Goal: Find specific page/section: Locate a particular part of the current website

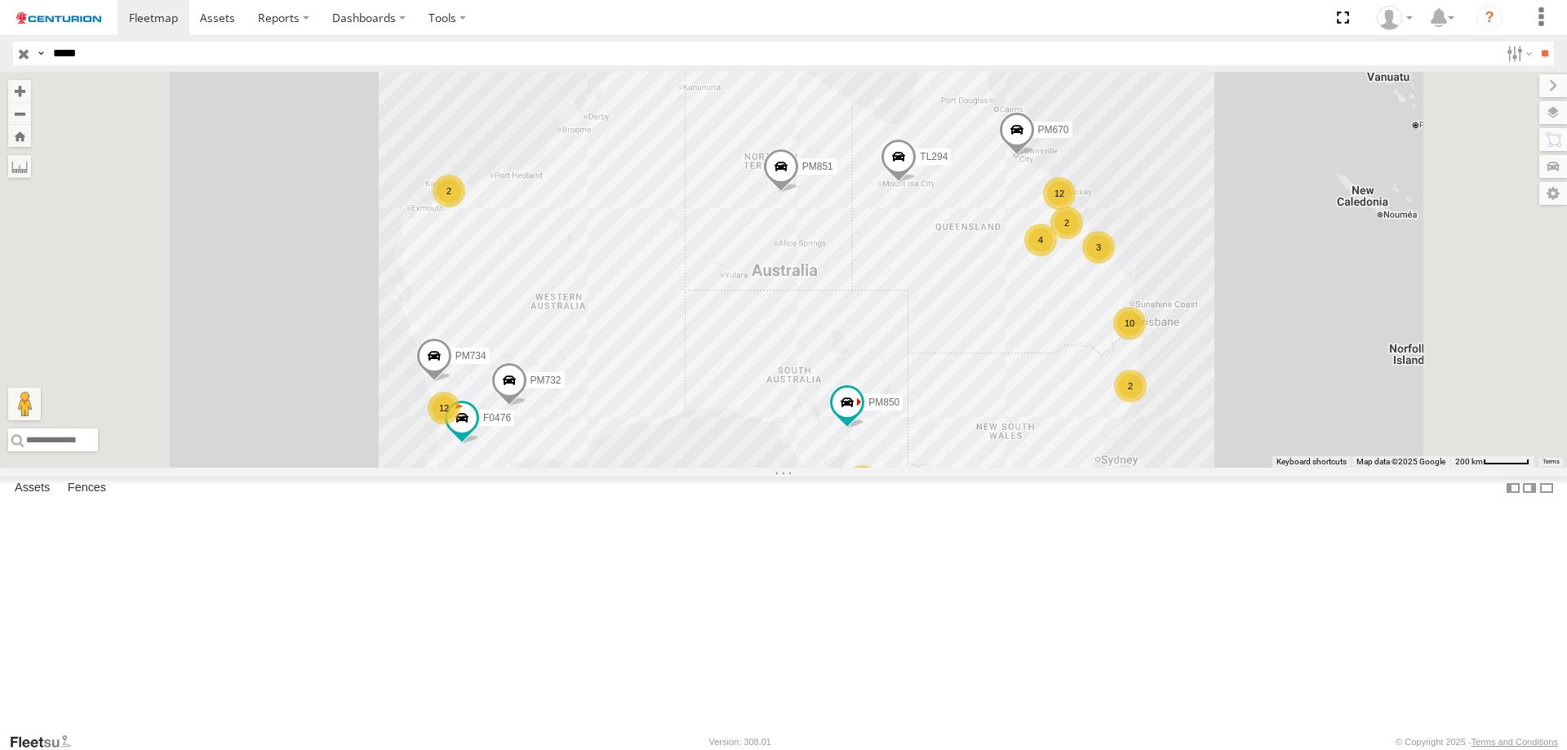
type input "*****"
click at [1535, 42] on input "**" at bounding box center [1544, 54] width 19 height 24
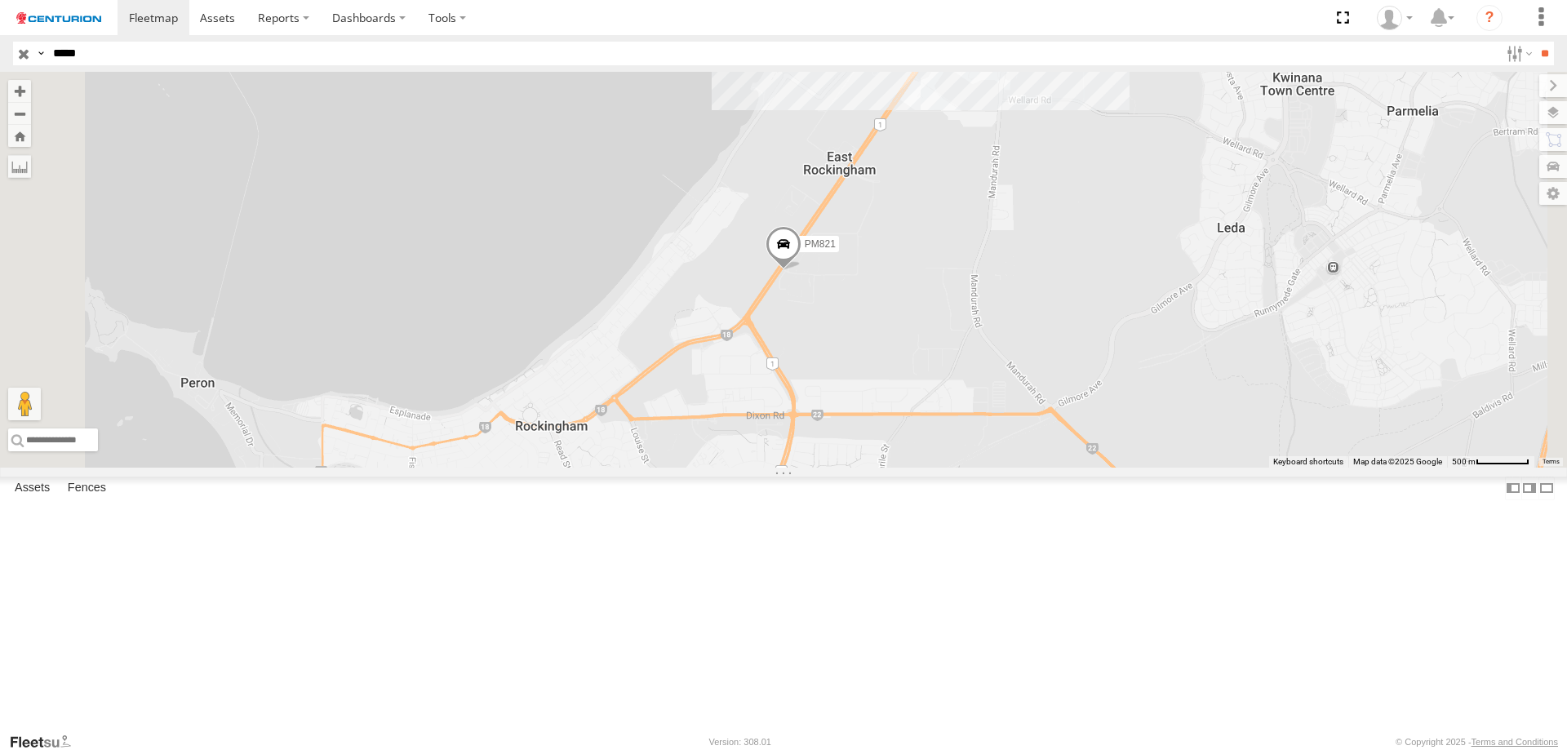
click at [0, 0] on span at bounding box center [0, 0] width 0 height 0
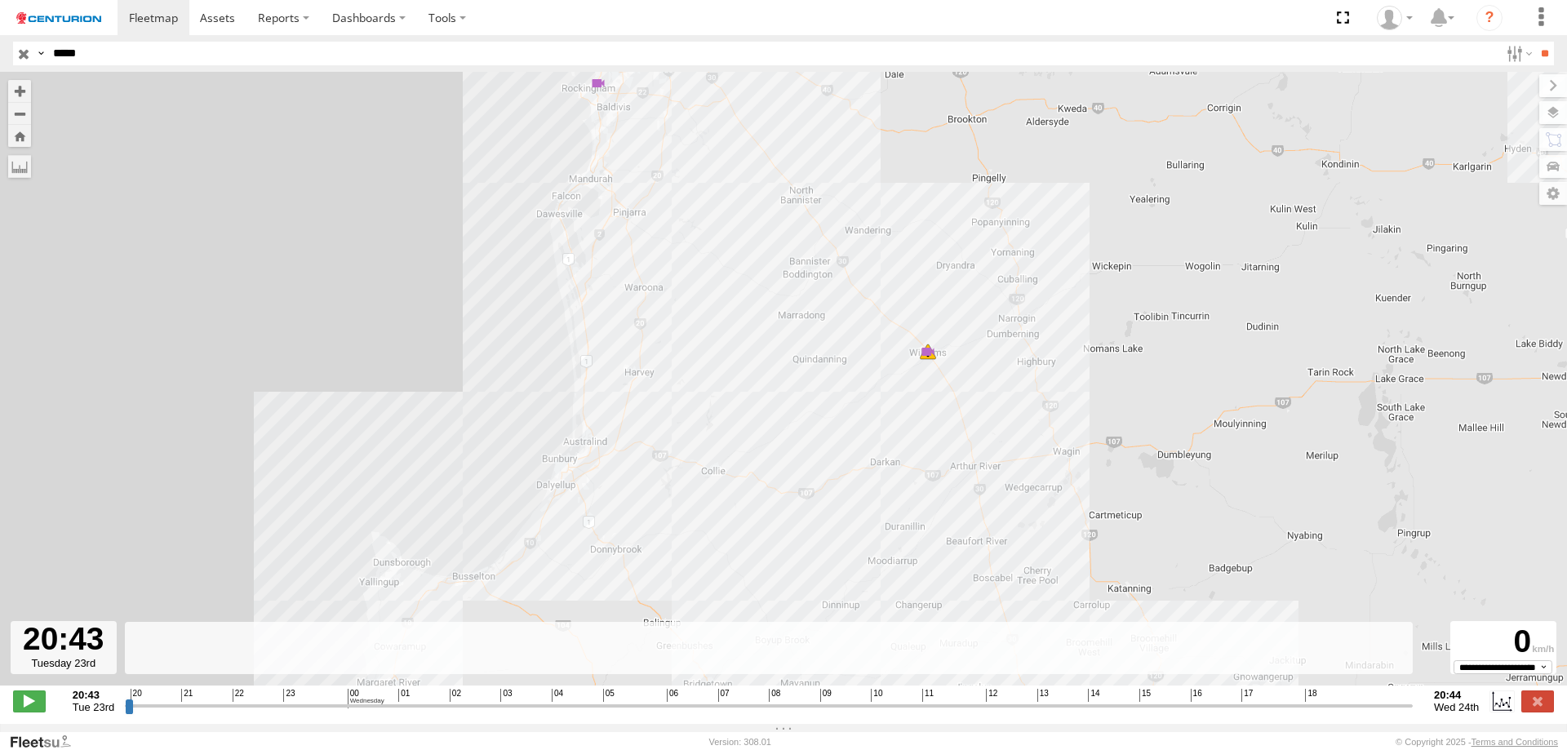
drag, startPoint x: 713, startPoint y: 126, endPoint x: 686, endPoint y: 542, distance: 417.0
click at [686, 542] on div "PM821 22:45 Tue 13:42 Wed 18:34 Wed 18:34 Wed" at bounding box center [783, 387] width 1567 height 631
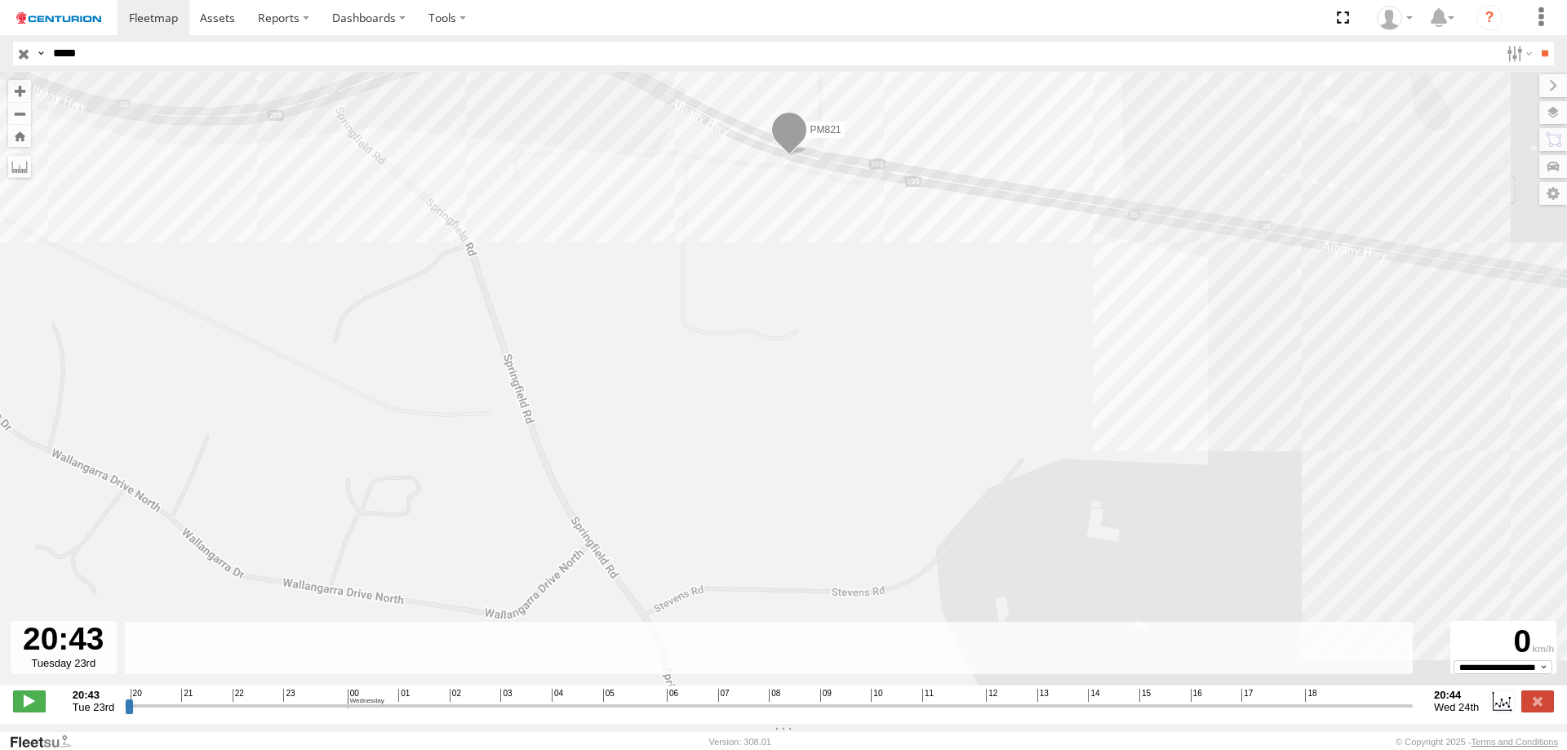
drag, startPoint x: 764, startPoint y: 180, endPoint x: 725, endPoint y: 327, distance: 151.8
click at [725, 327] on div "PM821 22:45 Tue 13:42 Wed 18:34 Wed 18:34 Wed" at bounding box center [783, 387] width 1567 height 631
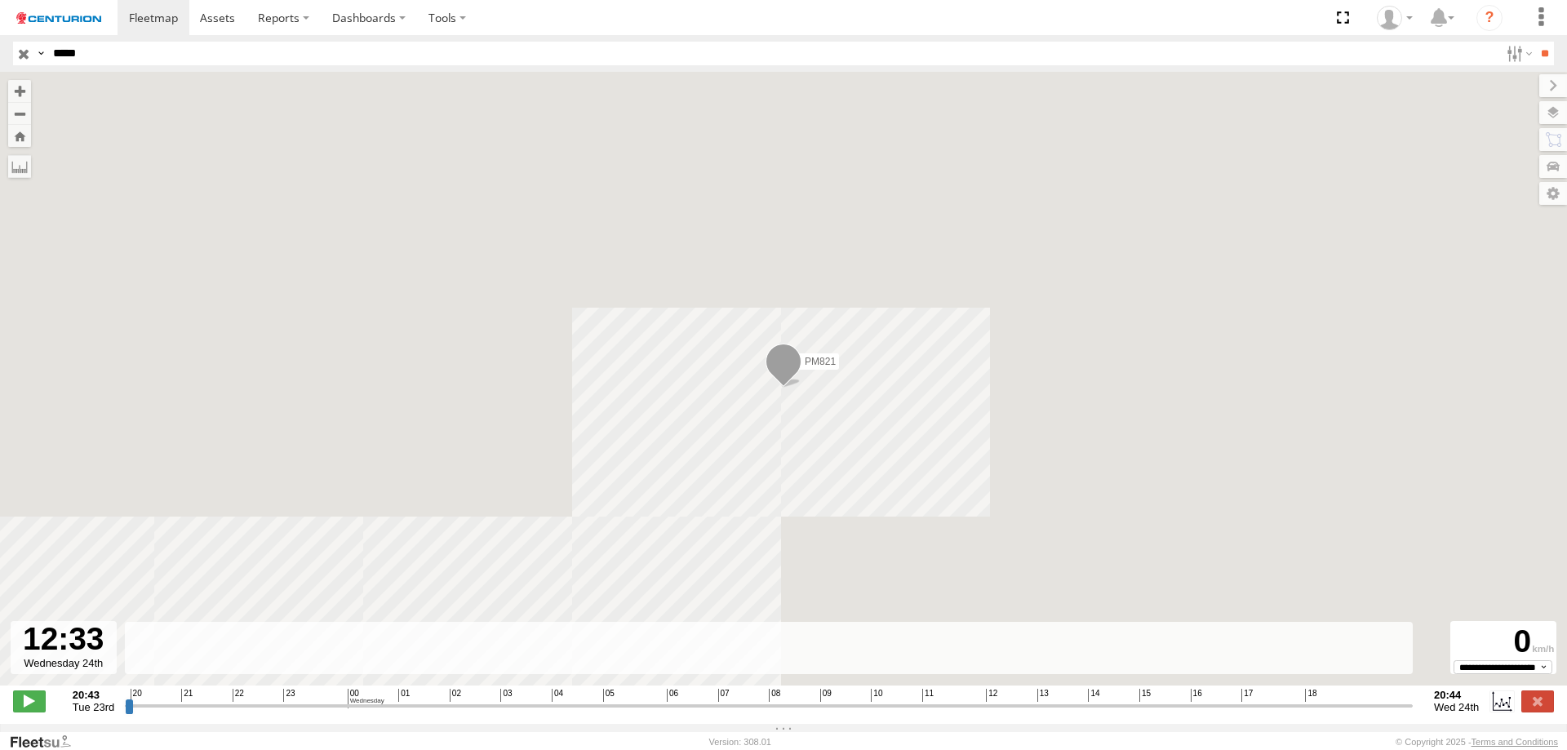
click at [972, 712] on input "range" at bounding box center [769, 706] width 1288 height 16
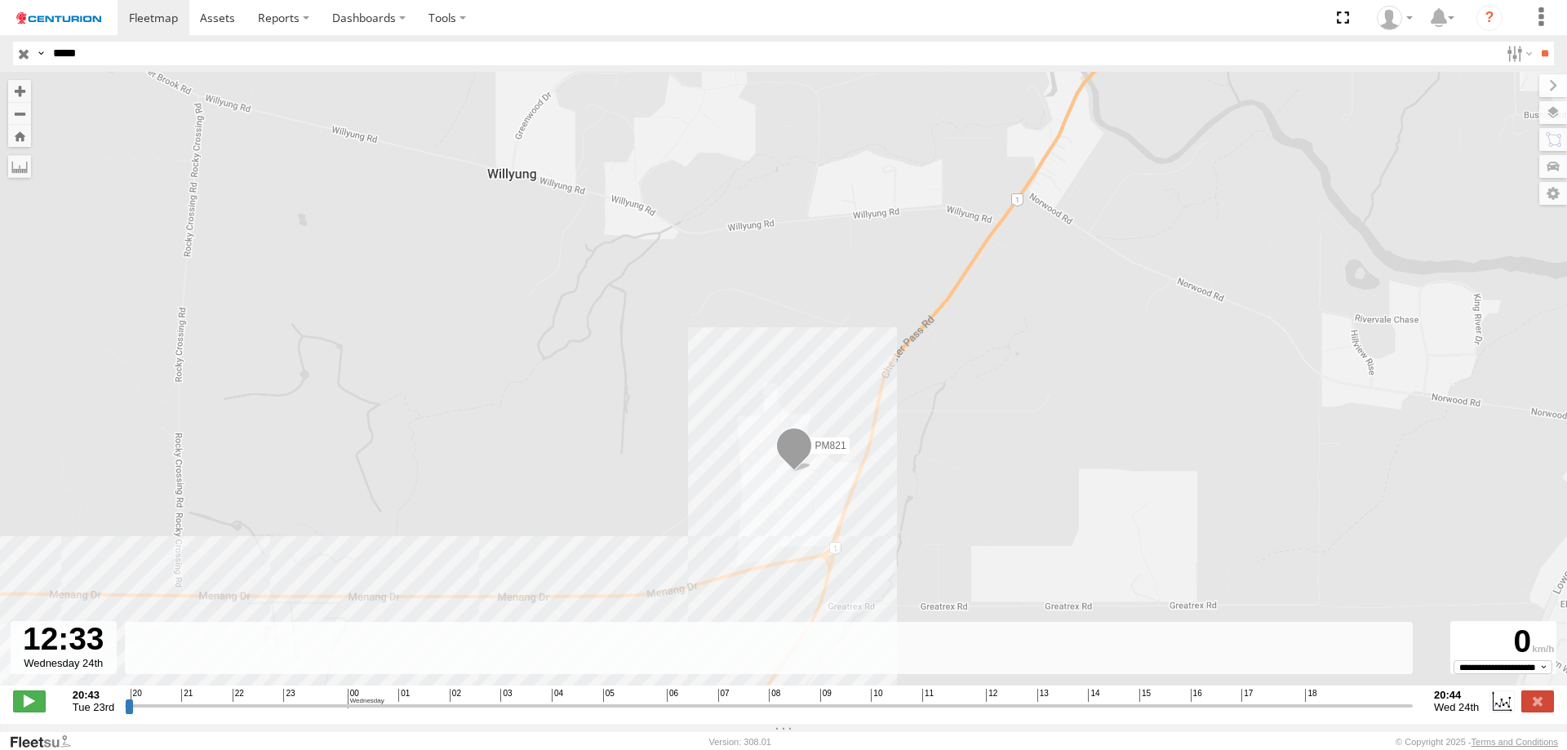
drag, startPoint x: 972, startPoint y: 470, endPoint x: 957, endPoint y: 366, distance: 105.5
click at [964, 379] on div "PM821 22:45 Tue 13:42 Wed 18:34 Wed 18:34 Wed" at bounding box center [783, 387] width 1567 height 631
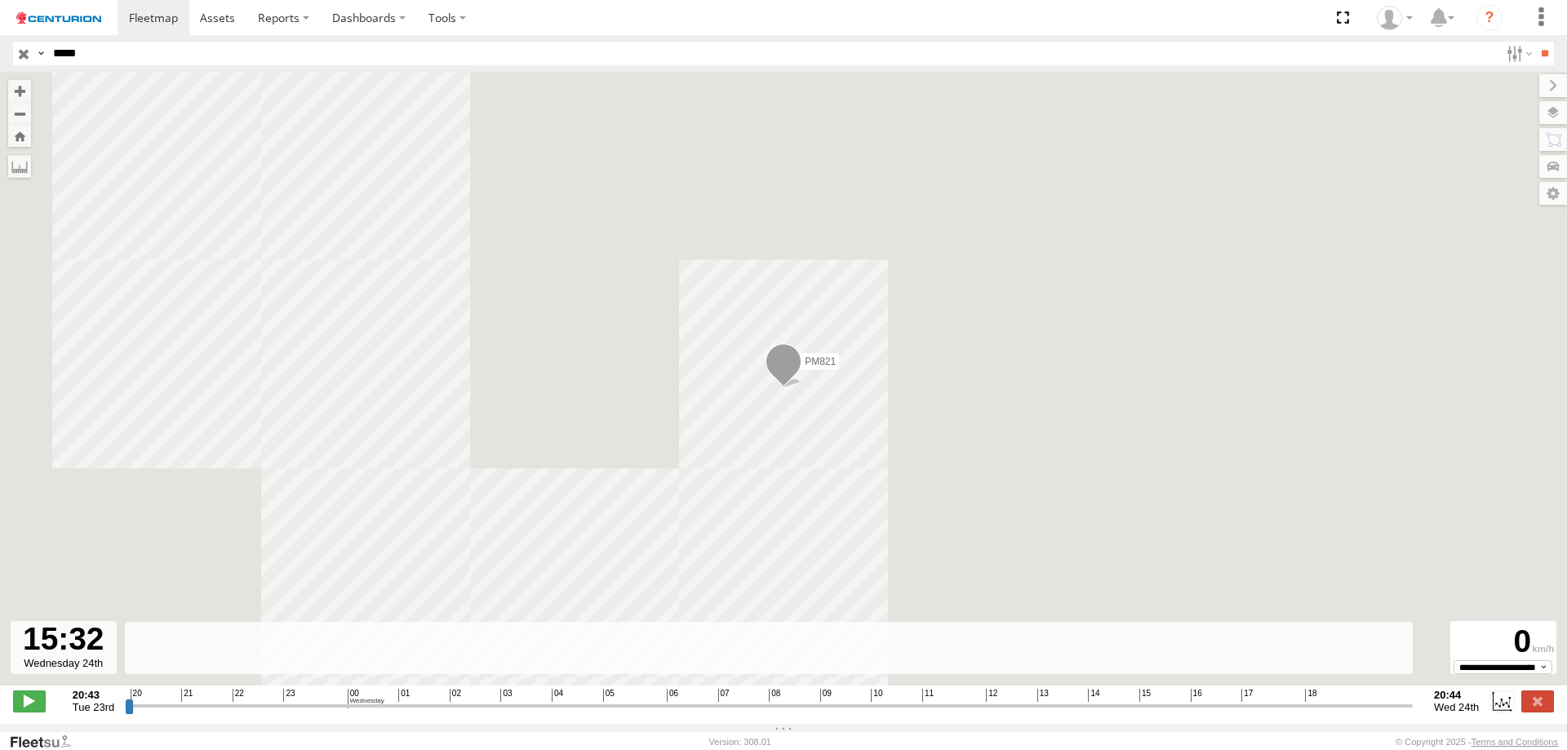
click at [1130, 711] on input "range" at bounding box center [769, 706] width 1288 height 16
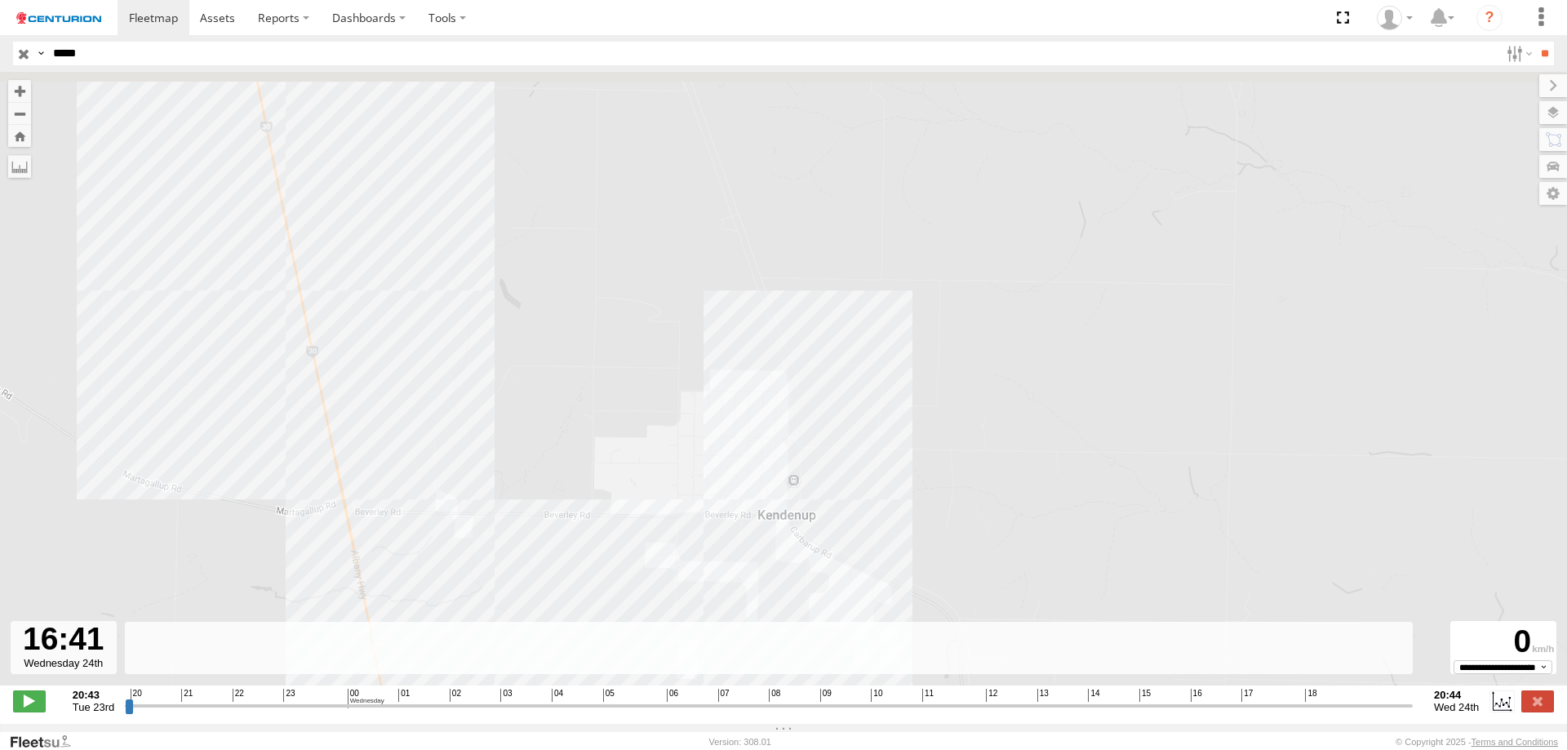
click at [1191, 712] on input "range" at bounding box center [769, 706] width 1288 height 16
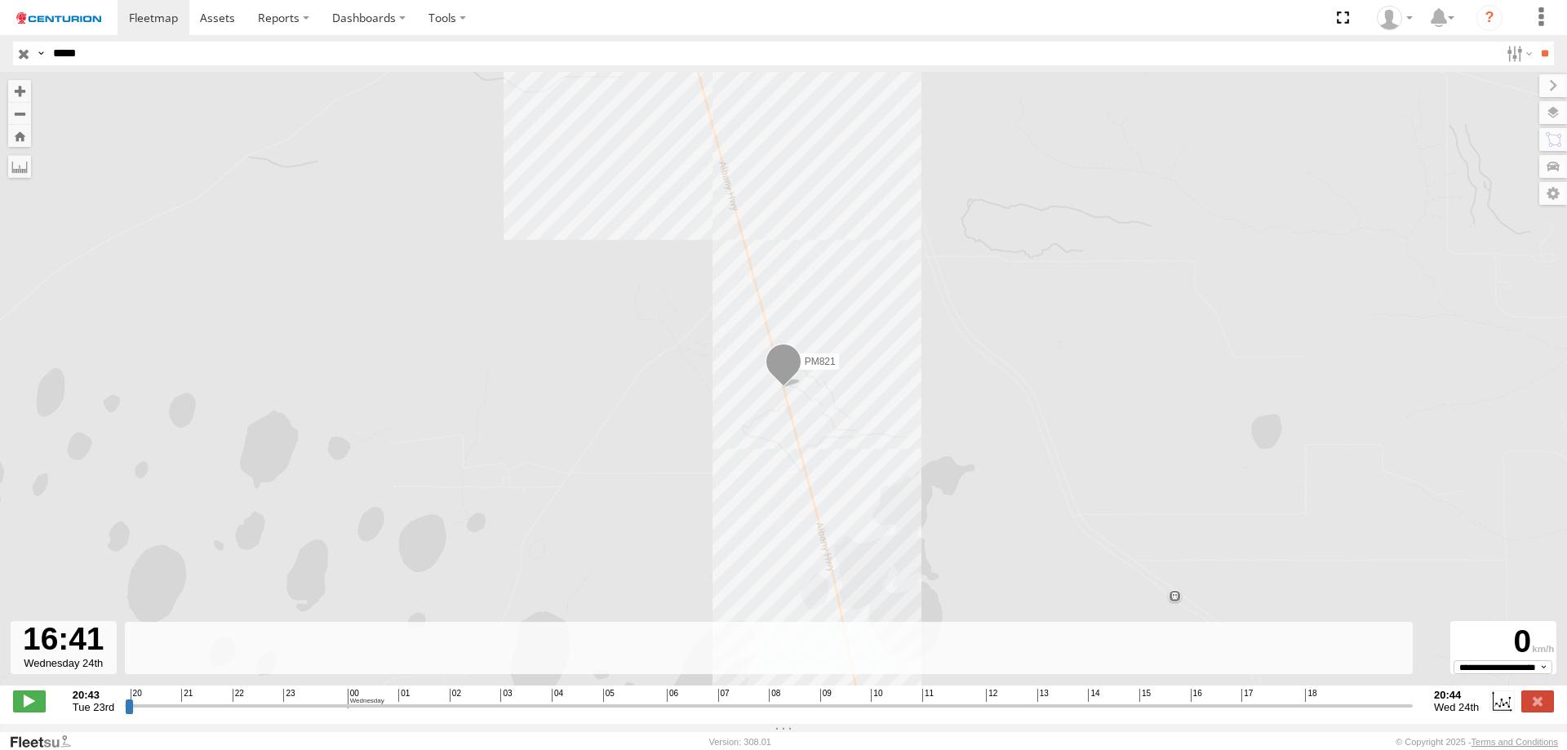
click at [1306, 712] on input "range" at bounding box center [769, 706] width 1288 height 16
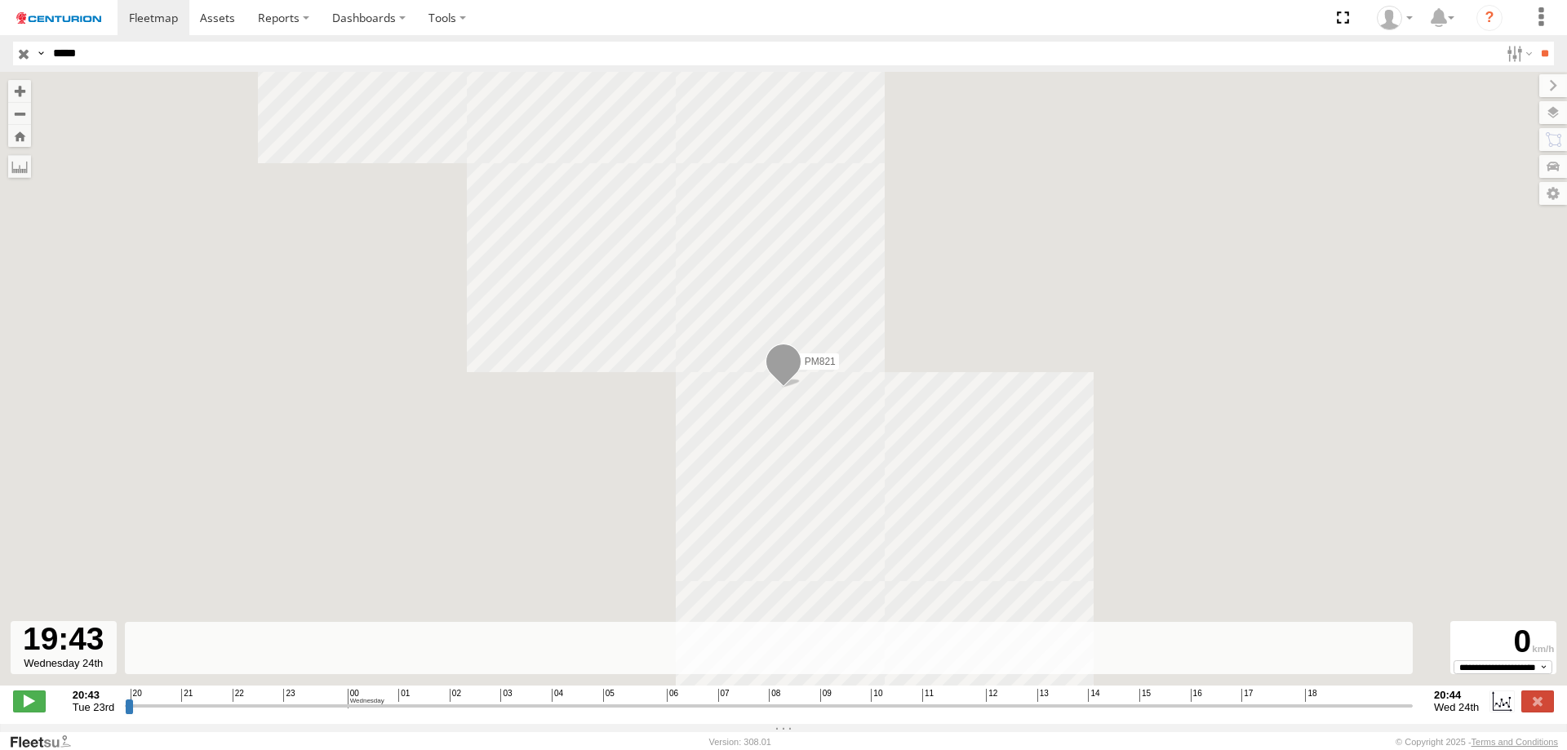
click at [1353, 711] on input "range" at bounding box center [769, 706] width 1288 height 16
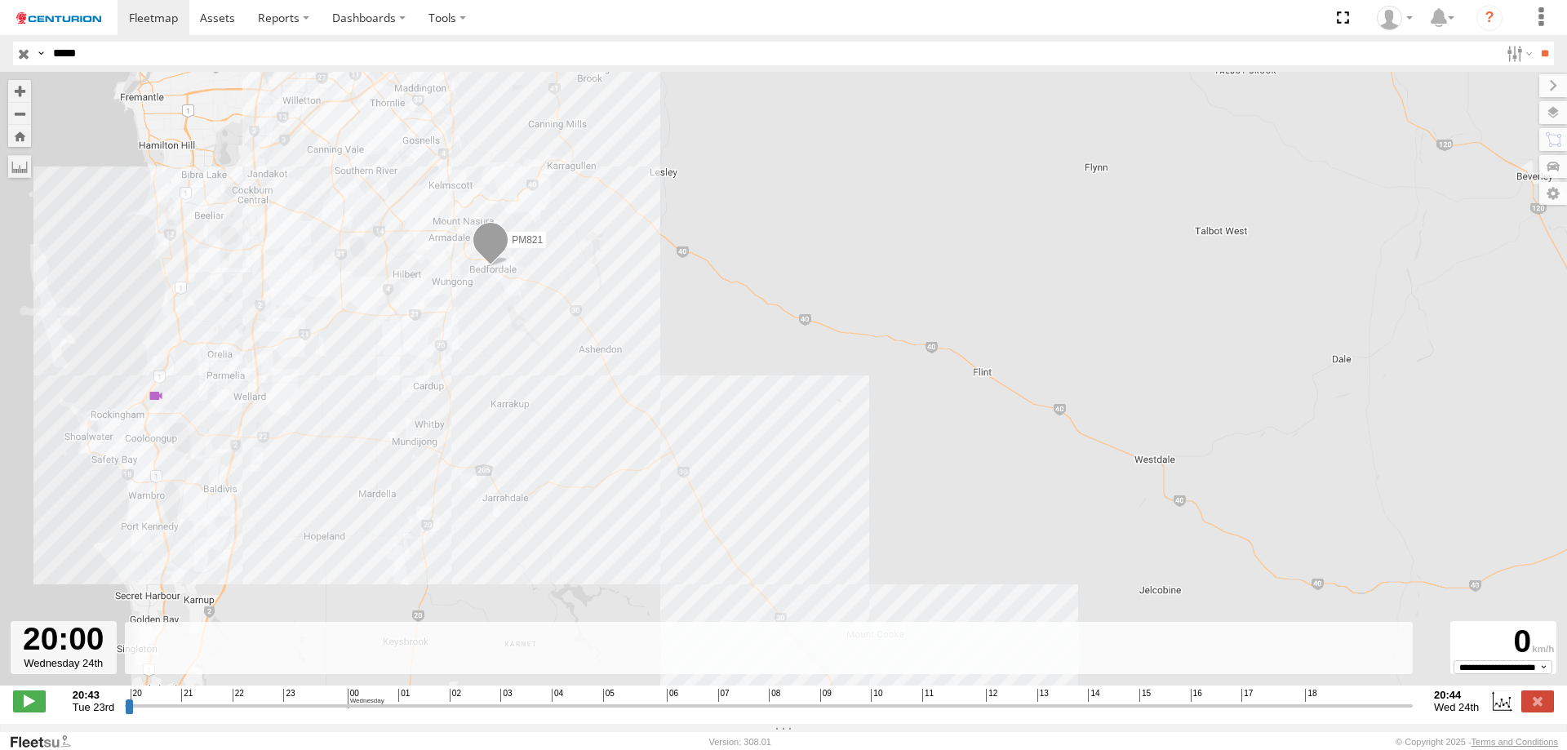
click at [1368, 713] on input "range" at bounding box center [769, 706] width 1288 height 16
click at [1381, 712] on input "range" at bounding box center [769, 706] width 1288 height 16
click at [1399, 709] on input "range" at bounding box center [769, 706] width 1288 height 16
click at [1406, 712] on input "range" at bounding box center [769, 706] width 1288 height 16
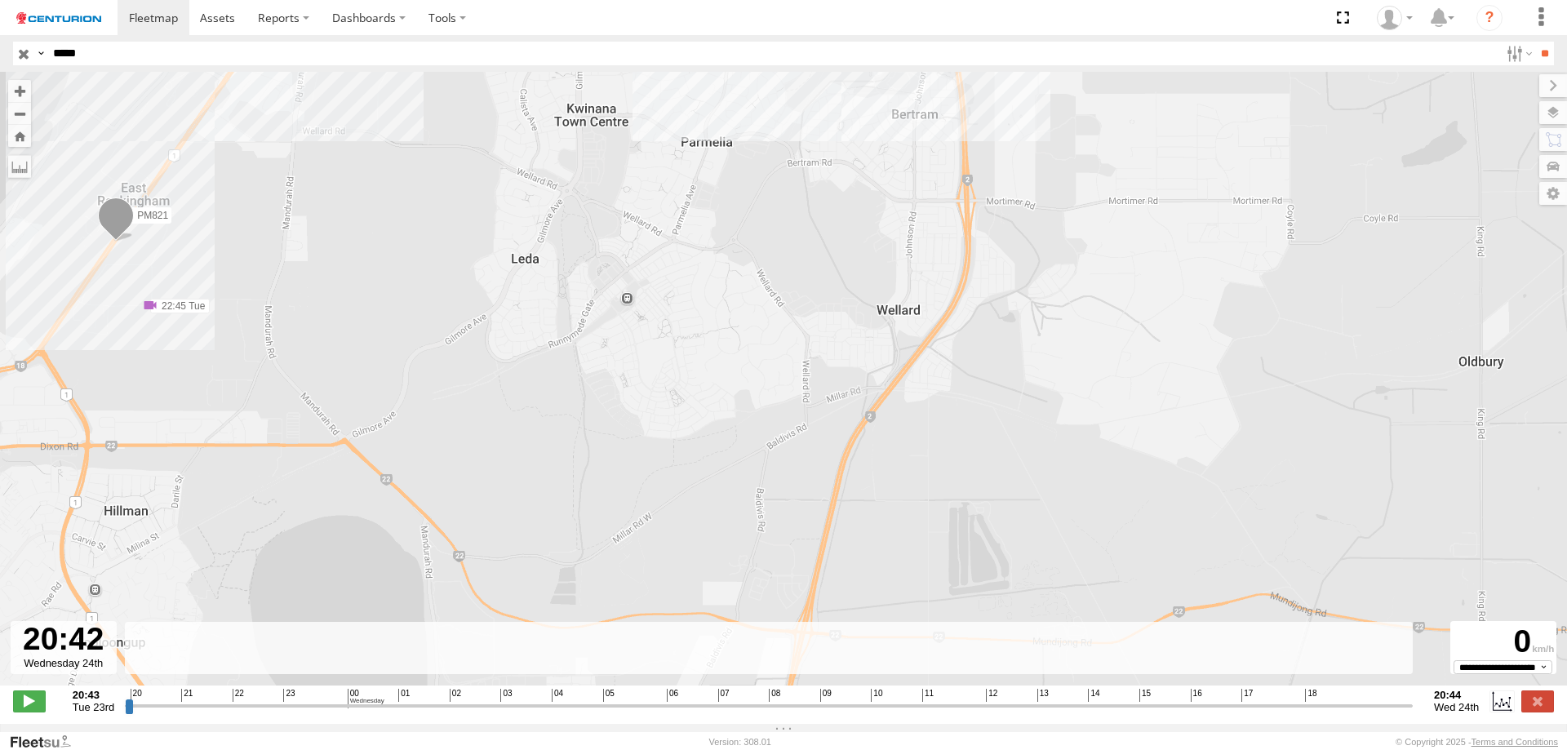
type input "**********"
click at [1412, 712] on input "range" at bounding box center [769, 706] width 1288 height 16
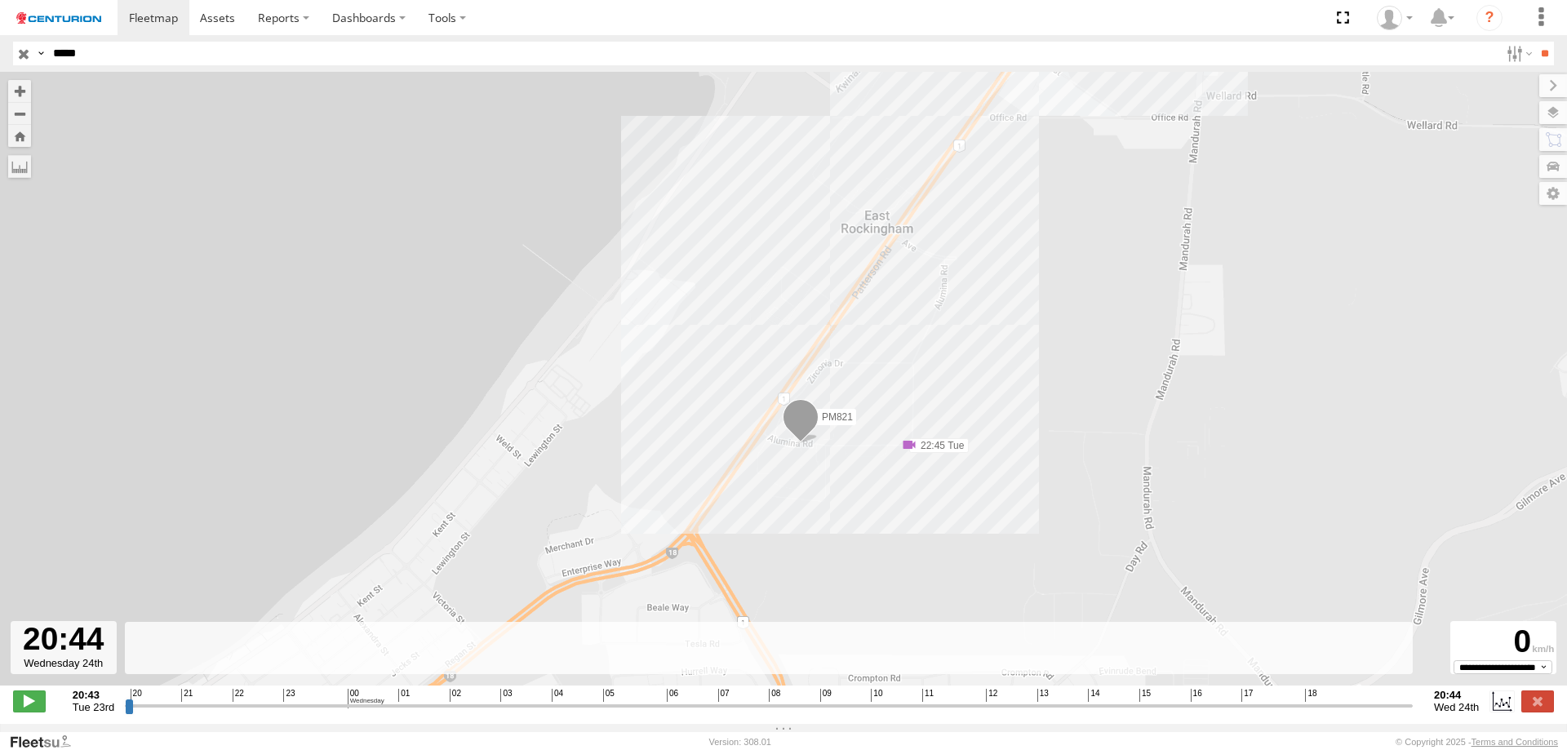
drag, startPoint x: 996, startPoint y: 468, endPoint x: 967, endPoint y: 394, distance: 79.6
click at [967, 394] on div "PM821 22:45 Tue 13:42 Wed 18:34 Wed 18:34 Wed" at bounding box center [783, 387] width 1567 height 631
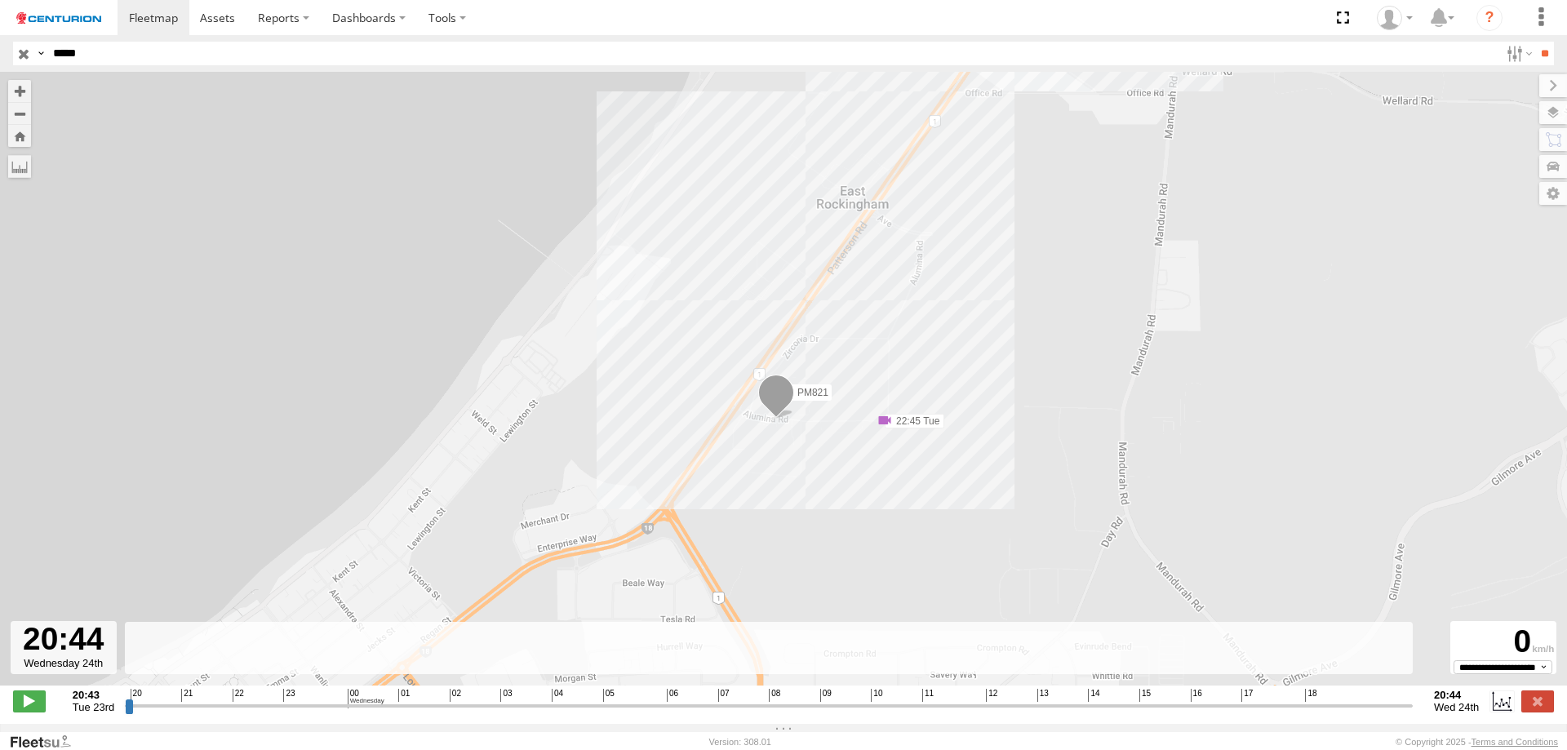
click at [98, 55] on input "*****" at bounding box center [773, 54] width 1452 height 24
click at [1535, 42] on input "**" at bounding box center [1544, 54] width 19 height 24
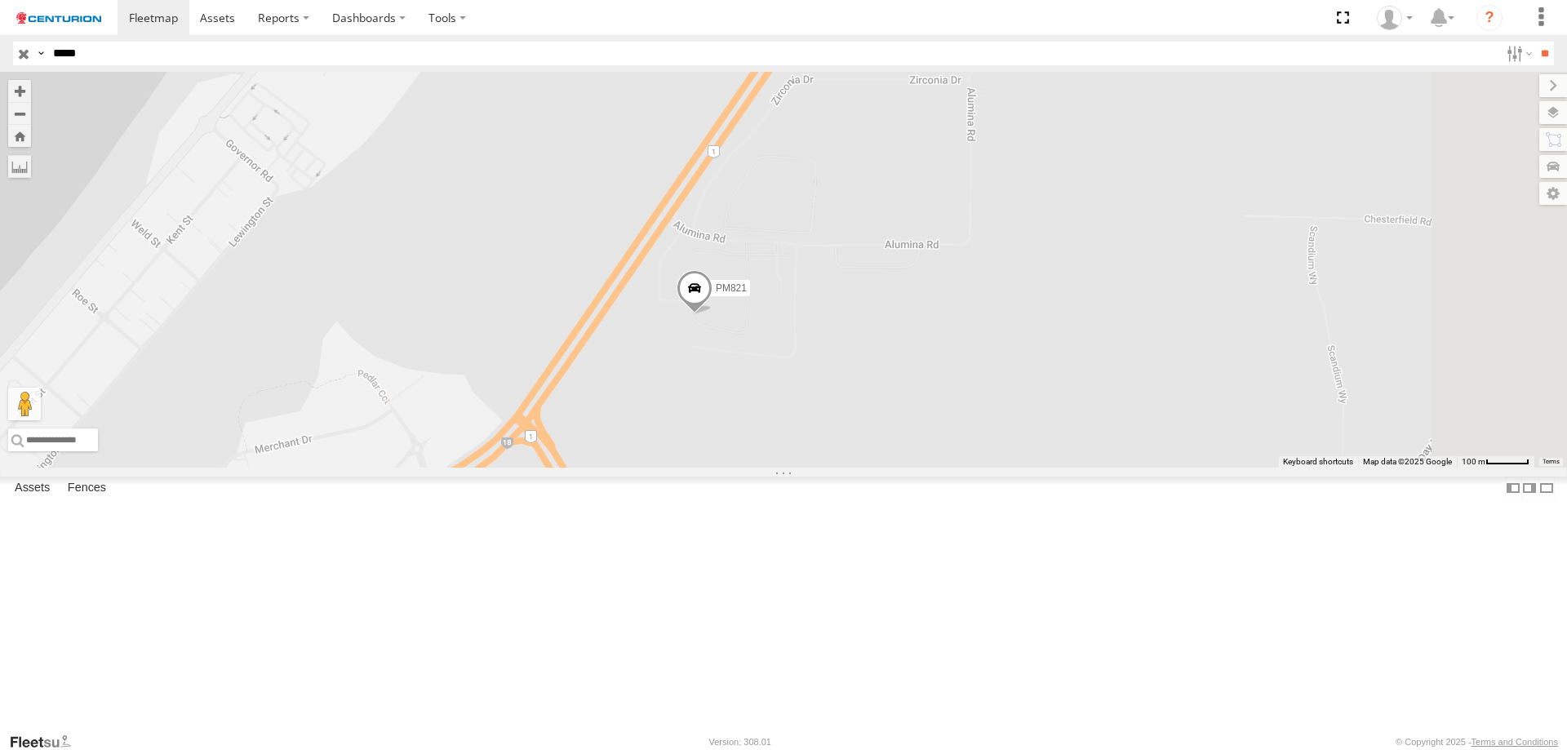
drag, startPoint x: 1031, startPoint y: 349, endPoint x: 818, endPoint y: 378, distance: 215.7
click at [818, 378] on div "PM821" at bounding box center [783, 270] width 1567 height 396
